Goal: Task Accomplishment & Management: Manage account settings

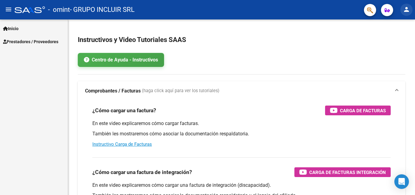
click at [406, 11] on mat-icon "person" at bounding box center [406, 9] width 7 height 7
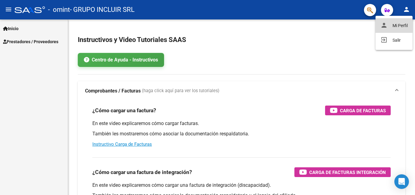
click at [394, 24] on button "person Mi Perfil" at bounding box center [393, 25] width 37 height 15
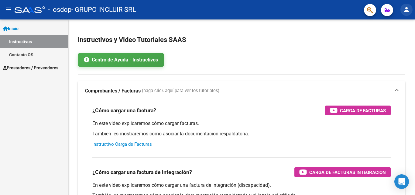
click at [404, 10] on mat-icon "person" at bounding box center [406, 9] width 7 height 7
click at [397, 25] on button "person Mi Perfil" at bounding box center [393, 25] width 37 height 15
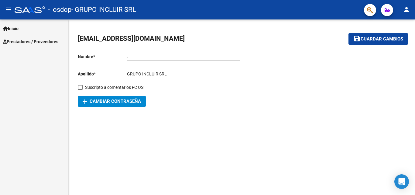
click at [225, 117] on div "[EMAIL_ADDRESS][DOMAIN_NAME] save Guardar cambios Nombre * . Ingresar nombre Ap…" at bounding box center [241, 70] width 347 height 102
click at [21, 39] on span "Prestadores / Proveedores" at bounding box center [30, 41] width 55 height 7
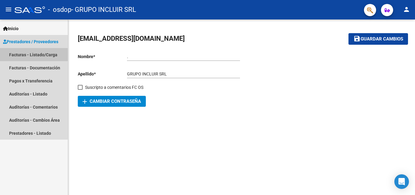
click at [27, 51] on link "Facturas - Listado/Carga" at bounding box center [34, 54] width 68 height 13
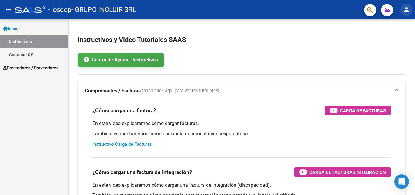
click at [409, 9] on mat-icon "person" at bounding box center [406, 9] width 7 height 7
click at [395, 26] on button "person Mi Perfil" at bounding box center [393, 25] width 37 height 15
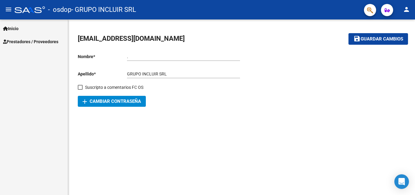
drag, startPoint x: 377, startPoint y: 0, endPoint x: 277, endPoint y: 27, distance: 103.1
click at [277, 27] on div "[EMAIL_ADDRESS][DOMAIN_NAME] save Guardar cambios Nombre * . Ingresar nombre Ap…" at bounding box center [241, 70] width 347 height 102
click at [406, 10] on mat-icon "person" at bounding box center [406, 9] width 7 height 7
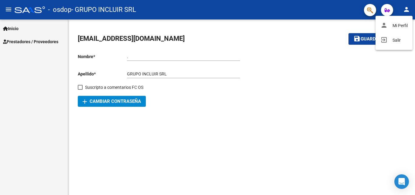
click at [409, 6] on div at bounding box center [207, 97] width 415 height 195
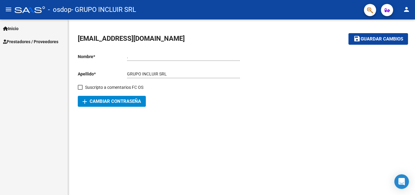
click at [406, 11] on mat-icon "person" at bounding box center [406, 9] width 7 height 7
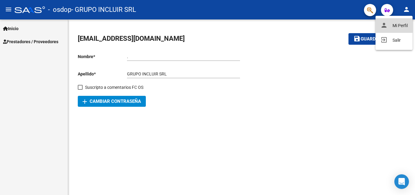
click at [403, 28] on button "person Mi Perfil" at bounding box center [393, 25] width 37 height 15
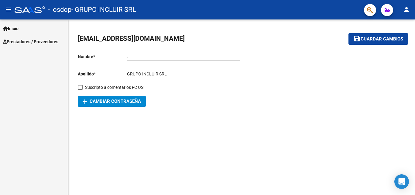
click at [294, 113] on div "[EMAIL_ADDRESS][DOMAIN_NAME] save Guardar cambios Nombre * . Ingresar nombre Ap…" at bounding box center [241, 70] width 347 height 102
